Goal: Information Seeking & Learning: Learn about a topic

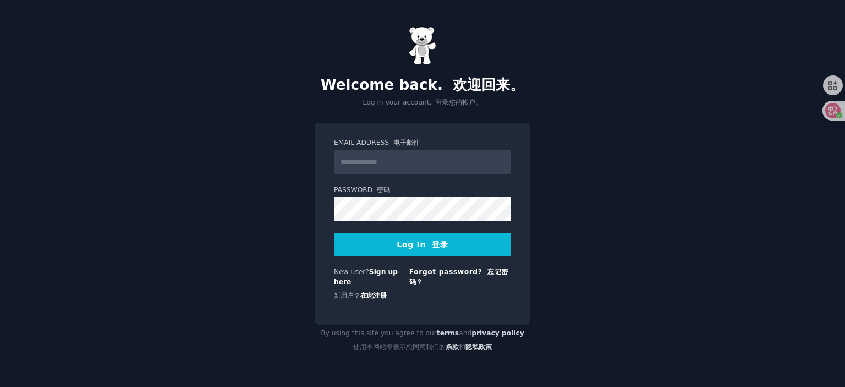
type input "**********"
click at [423, 245] on button "Log In 登录" at bounding box center [422, 244] width 177 height 23
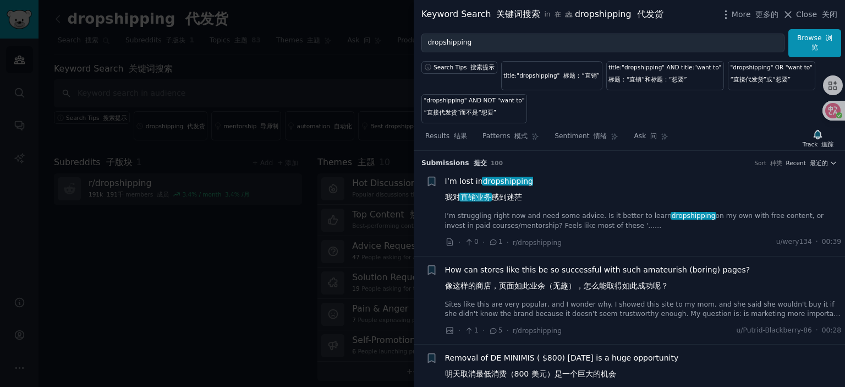
click at [471, 182] on span "I’m lost in dropshipping 我对 直销业务 感到迷茫" at bounding box center [489, 191] width 88 height 32
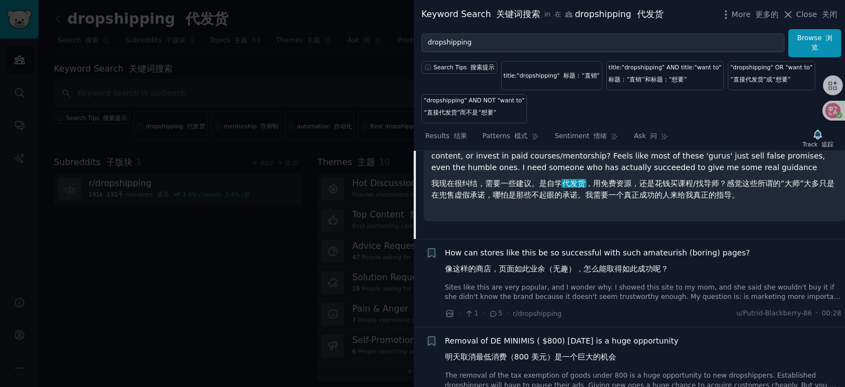
scroll to position [237, 0]
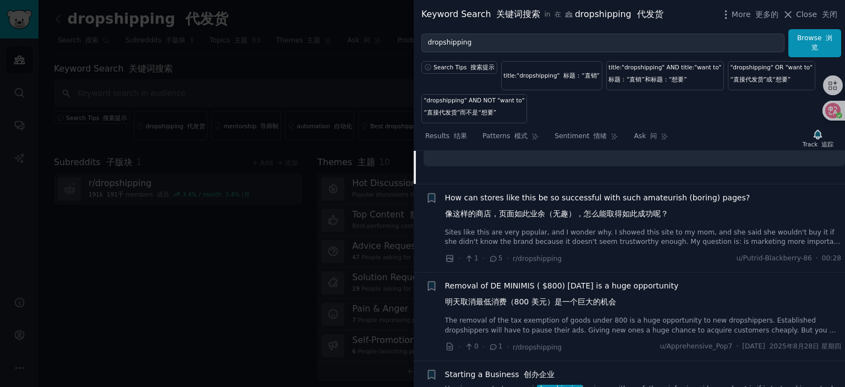
click at [605, 200] on span "How can stores like this be so successful with such amateurish (boring) pages? …" at bounding box center [597, 208] width 305 height 32
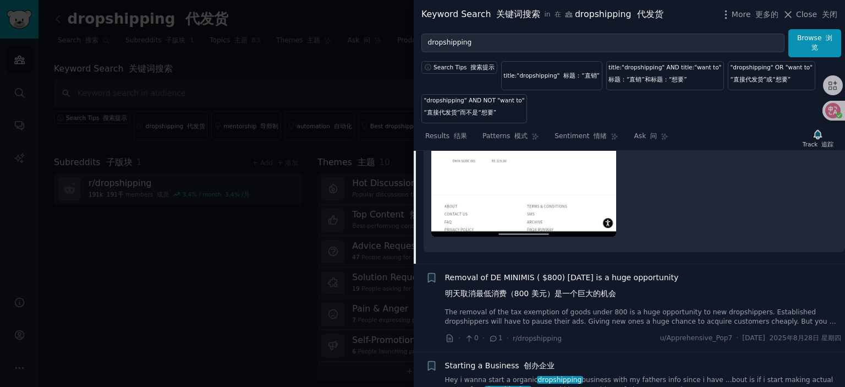
scroll to position [766, 0]
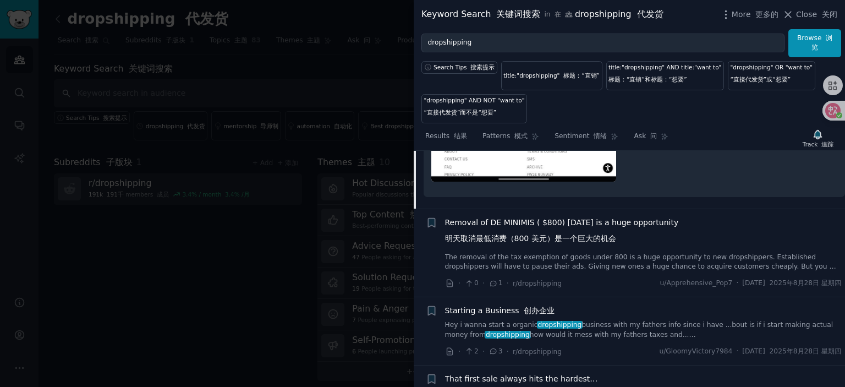
click at [548, 220] on span "Removal of DE MINIMIS ( $800) tomorrow is a huge opportunity 明天取消最低消费（800 美元）是一…" at bounding box center [562, 233] width 234 height 32
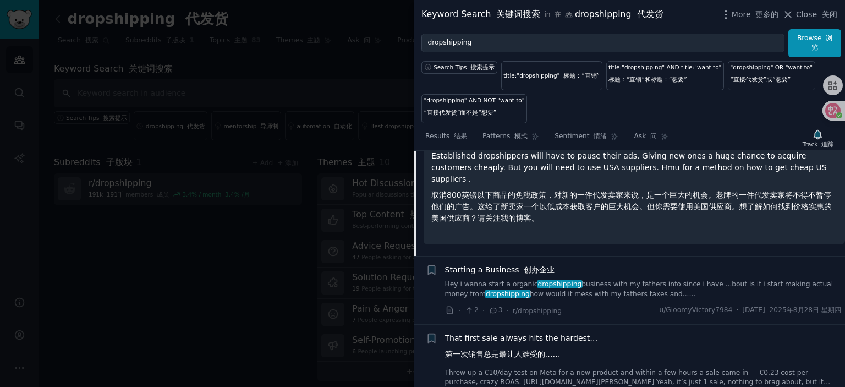
scroll to position [414, 0]
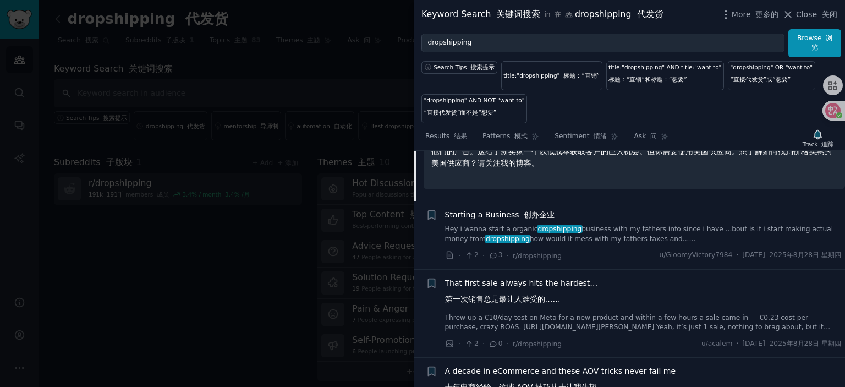
click at [502, 209] on span "Starting a Business 创办企业" at bounding box center [500, 215] width 110 height 12
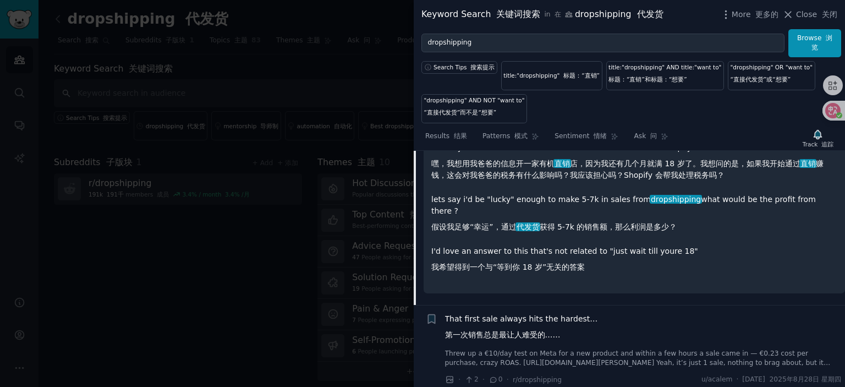
scroll to position [557, 0]
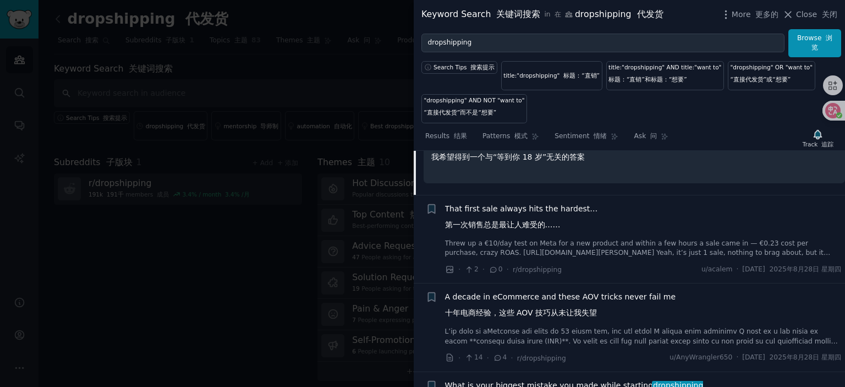
click at [532, 203] on span "That first sale always hits the hardest… 第一次销售总是最让人难受的……" at bounding box center [521, 219] width 153 height 32
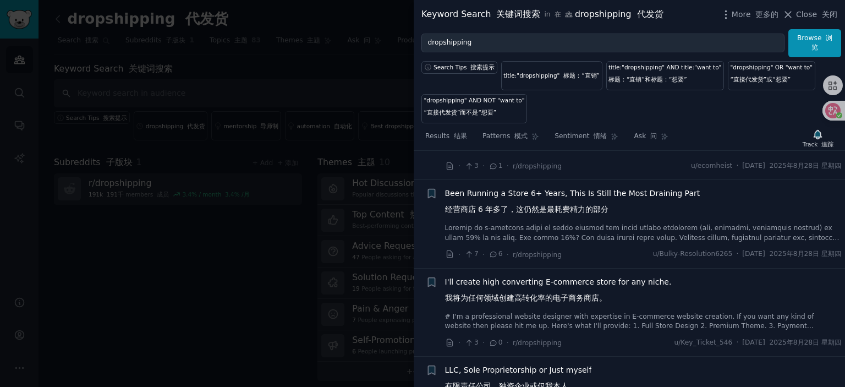
scroll to position [955, 0]
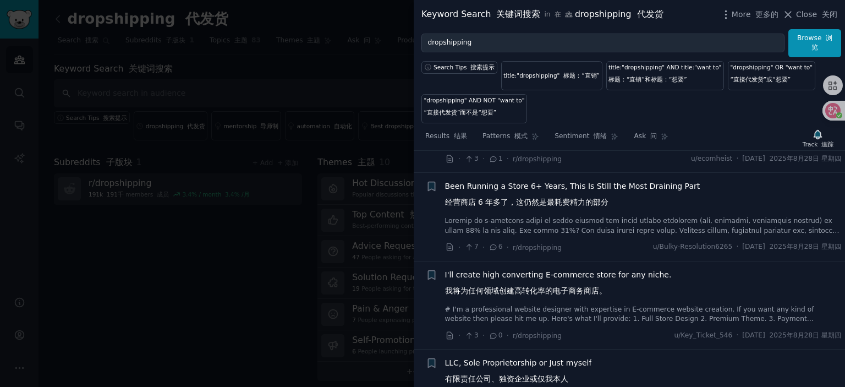
click at [554, 194] on span "Been Running a Store 6+ Years, This Is Still the Most Draining Part 经营商店 6 年多了，…" at bounding box center [572, 196] width 255 height 32
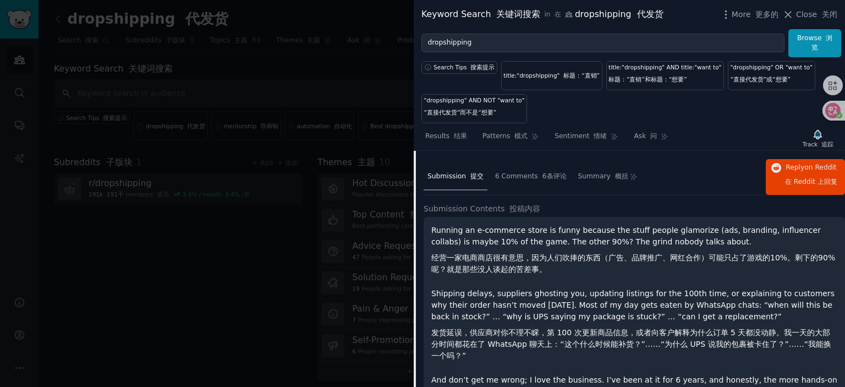
scroll to position [650, 0]
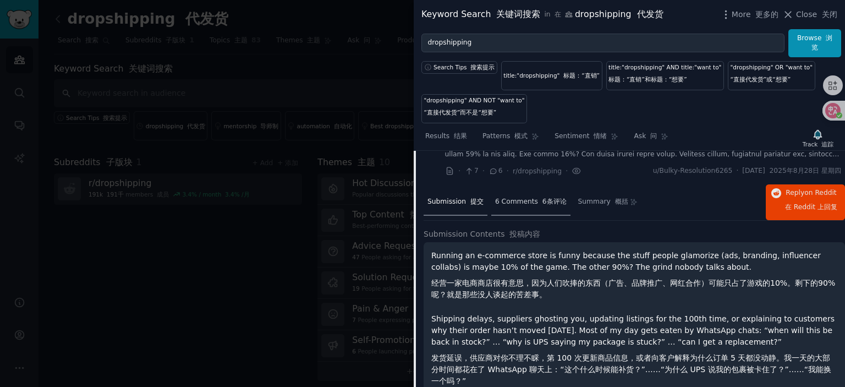
click at [531, 199] on span "6 Comments 6条评论" at bounding box center [531, 202] width 72 height 10
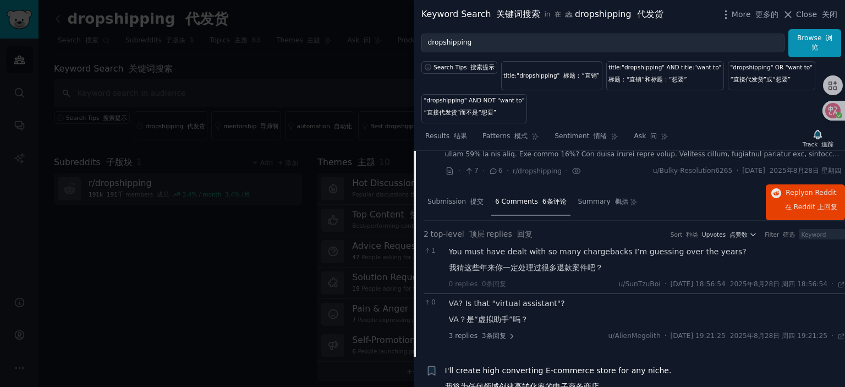
scroll to position [705, 0]
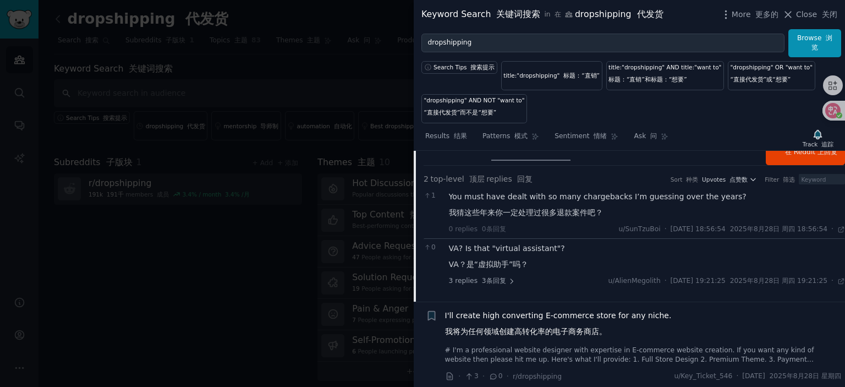
click at [515, 248] on div "VA? Is that "virtual assistant"? VA？是“虚拟助手”吗？" at bounding box center [647, 259] width 397 height 32
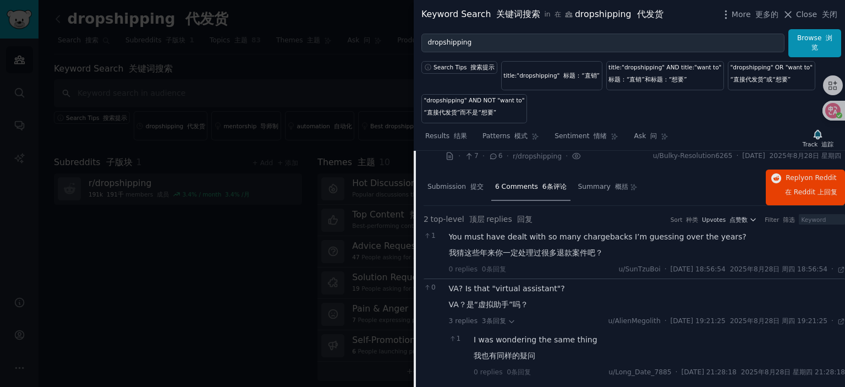
scroll to position [650, 0]
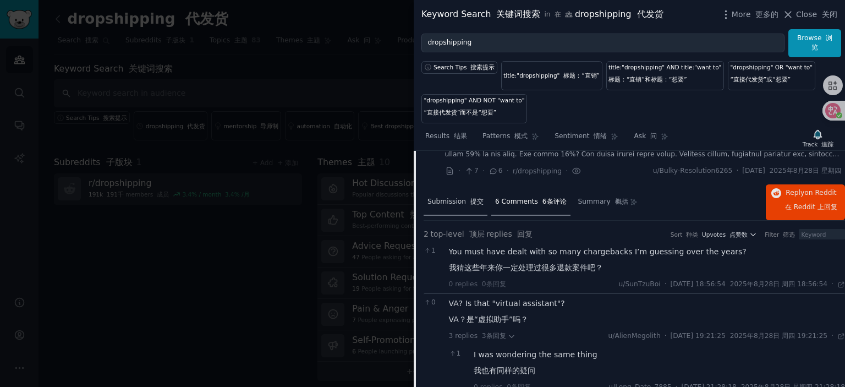
click at [436, 197] on span "Submission 提交" at bounding box center [455, 202] width 56 height 10
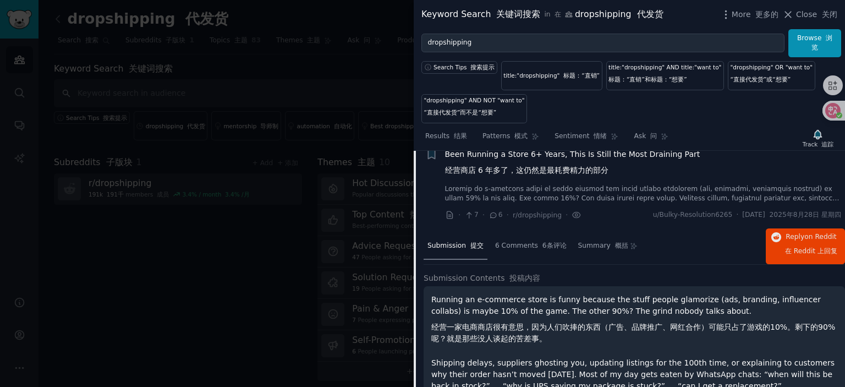
scroll to position [595, 0]
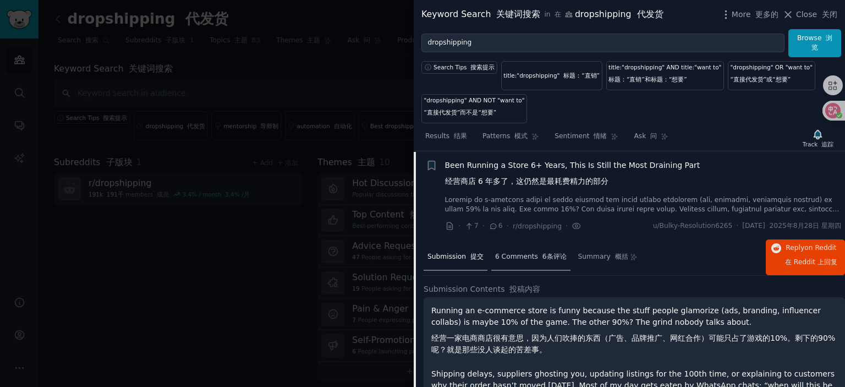
click at [535, 248] on div "6 Comments 6条评论" at bounding box center [530, 257] width 79 height 26
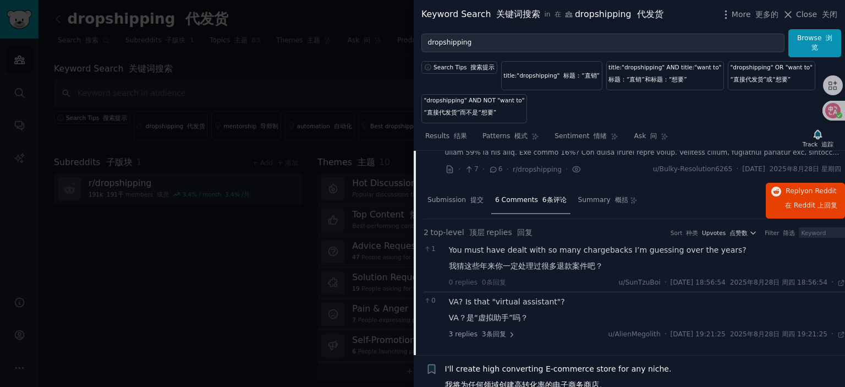
scroll to position [705, 0]
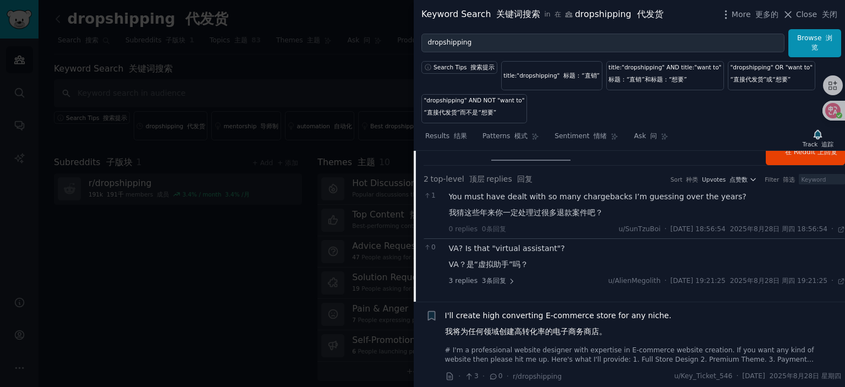
click at [530, 245] on div "VA? Is that "virtual assistant"? VA？是“虚拟助手”吗？" at bounding box center [647, 259] width 397 height 32
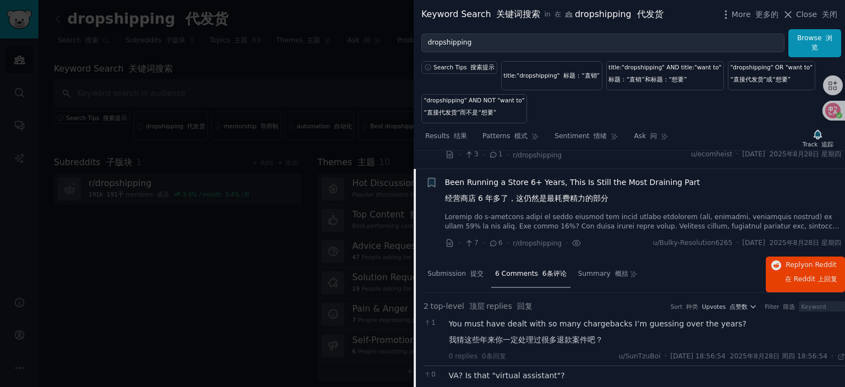
scroll to position [595, 0]
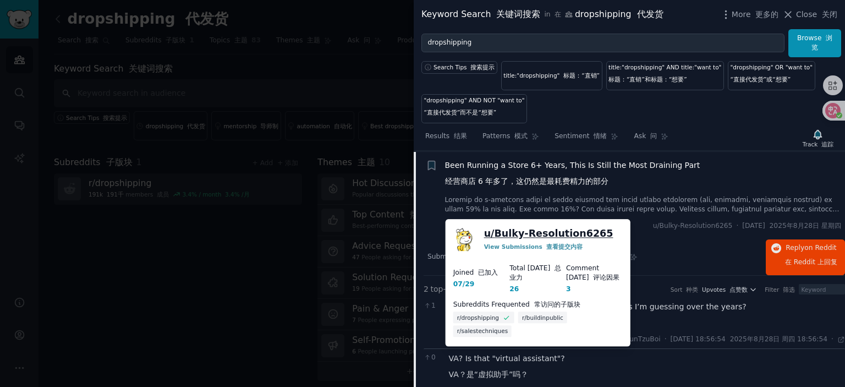
click at [548, 230] on link "u/ Bulky-Resolution6265" at bounding box center [548, 234] width 129 height 14
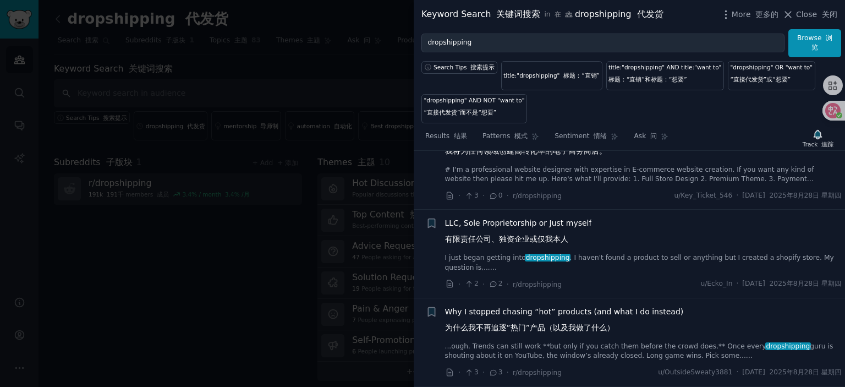
scroll to position [1035, 0]
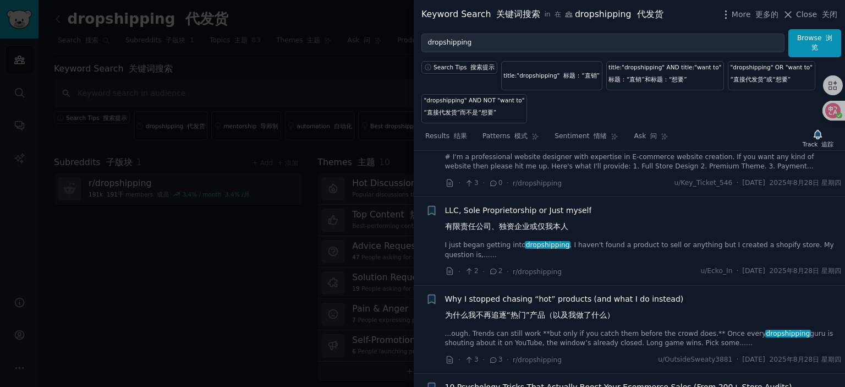
click at [516, 208] on span "LLC, Sole Proprietorship or Just myself 有限责任公司、独资企业或仅我本人" at bounding box center [518, 221] width 147 height 32
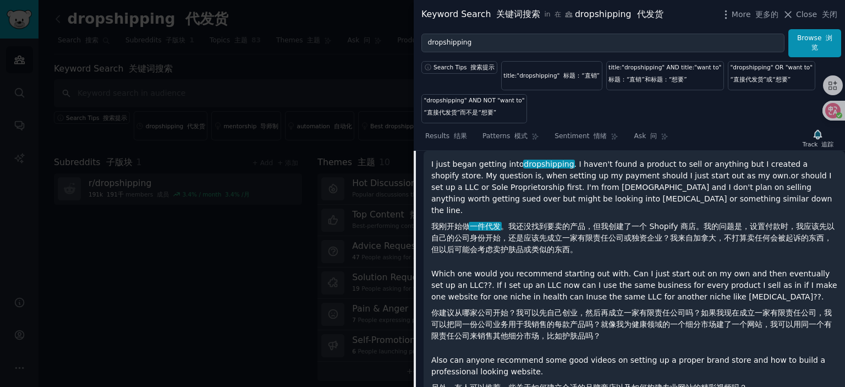
scroll to position [936, 0]
